Goal: Find specific page/section: Find specific page/section

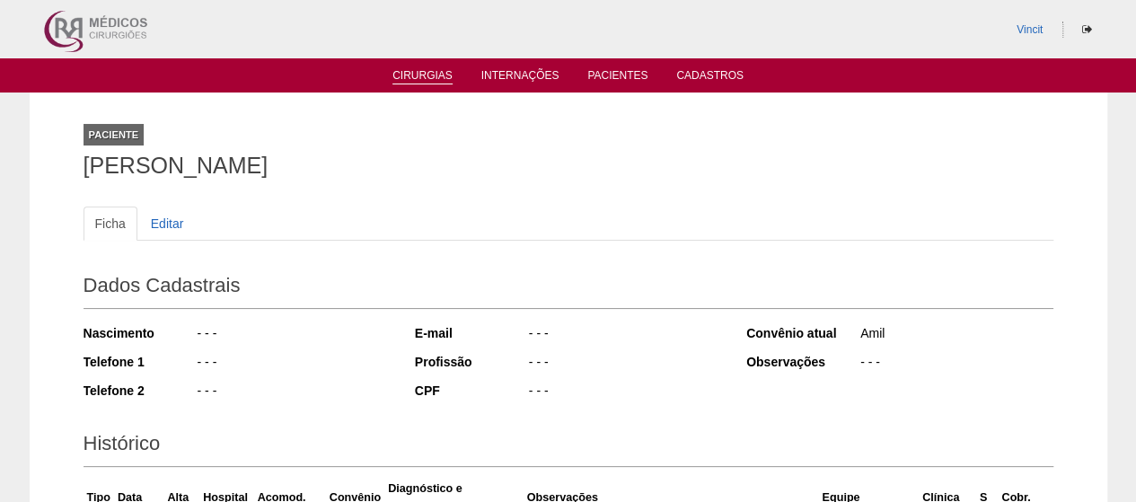
click at [428, 79] on link "Cirurgias" at bounding box center [423, 76] width 60 height 15
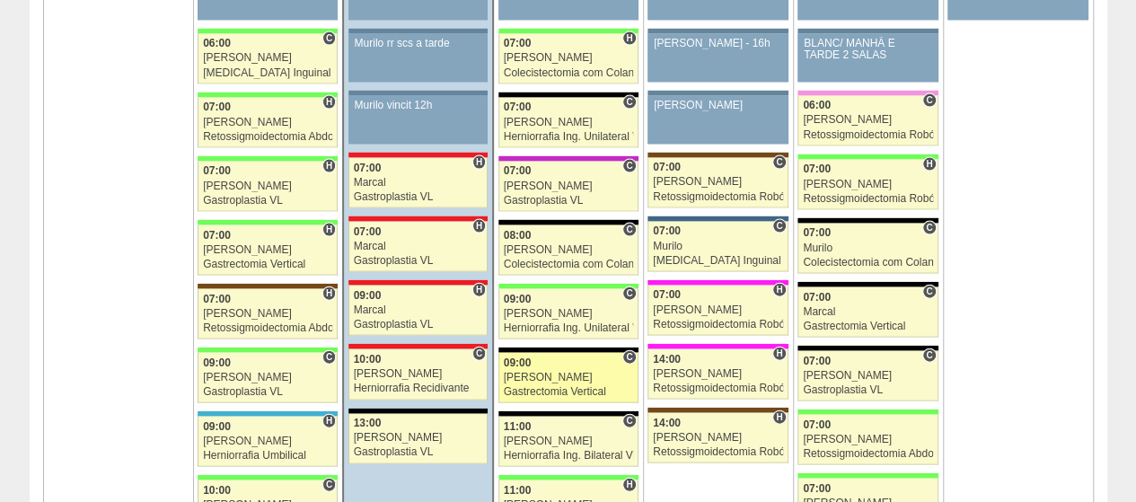
scroll to position [1886, 0]
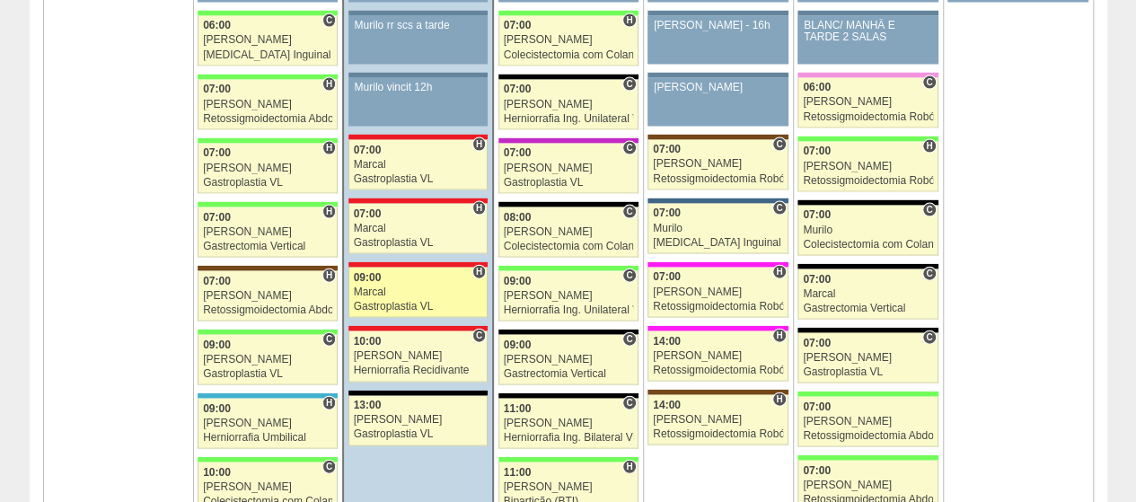
click at [390, 287] on div "Marcal" at bounding box center [418, 293] width 129 height 12
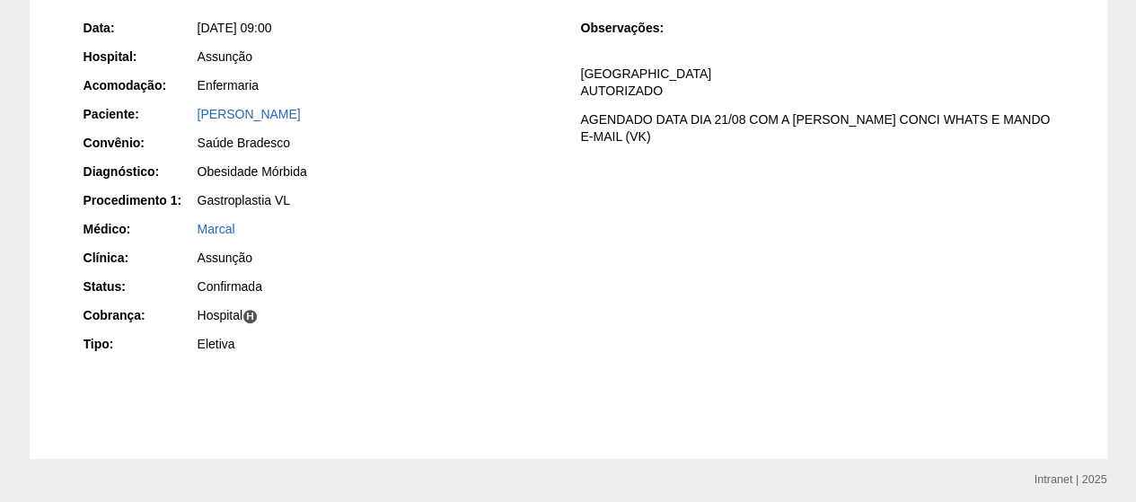
scroll to position [322, 0]
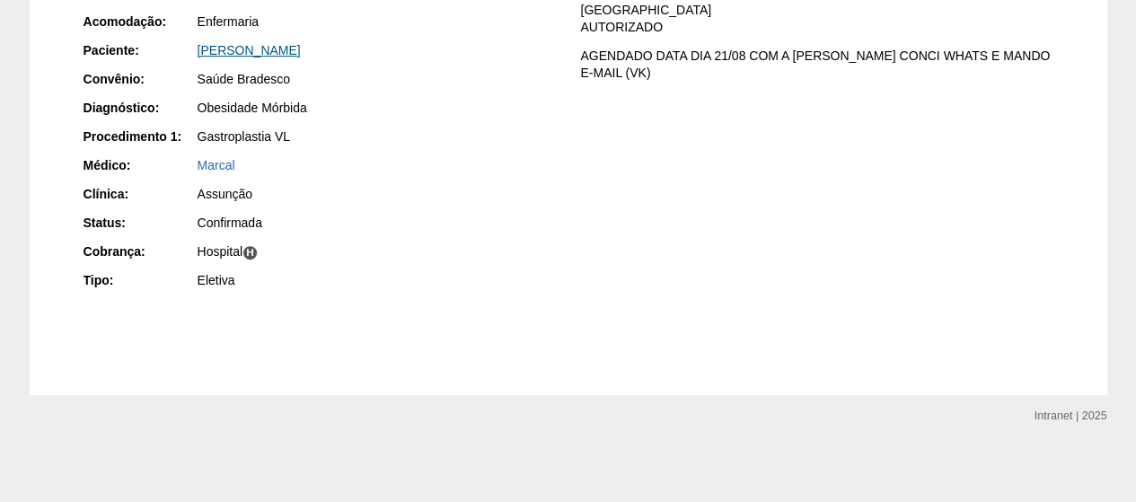
click at [246, 44] on link "Aline Galvao Perez" at bounding box center [249, 50] width 103 height 14
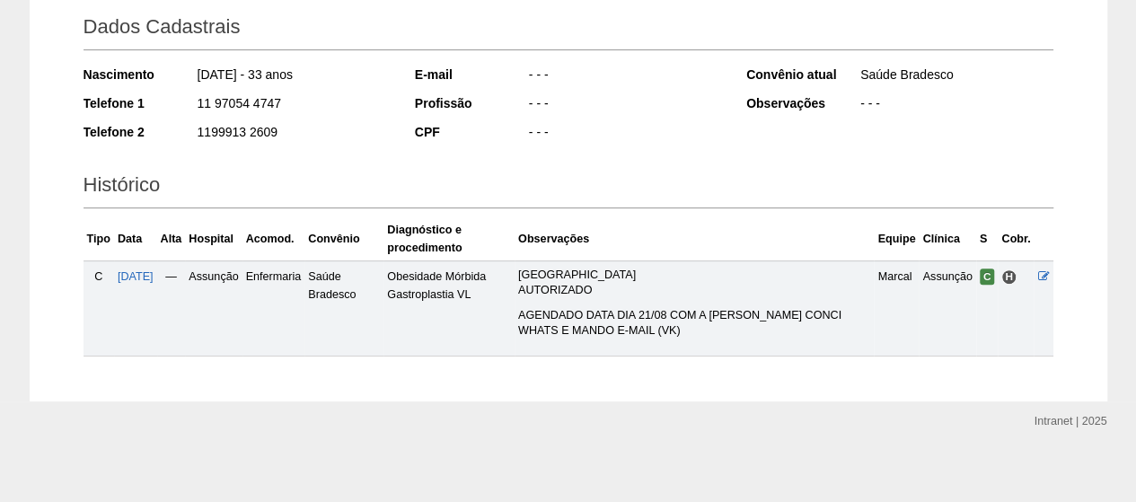
scroll to position [264, 0]
